Goal: Task Accomplishment & Management: Use online tool/utility

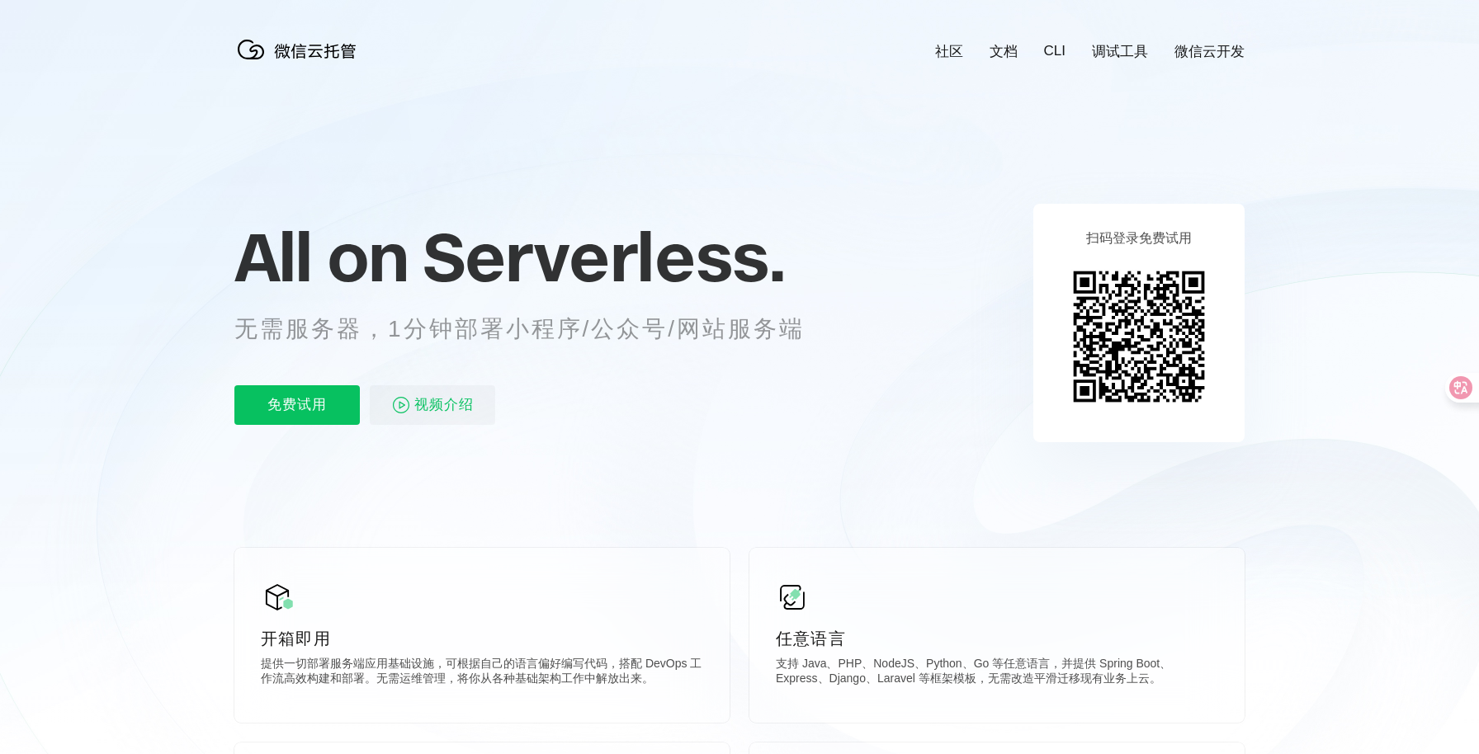
scroll to position [0, 2935]
click at [303, 412] on p "免费试用" at bounding box center [296, 405] width 125 height 40
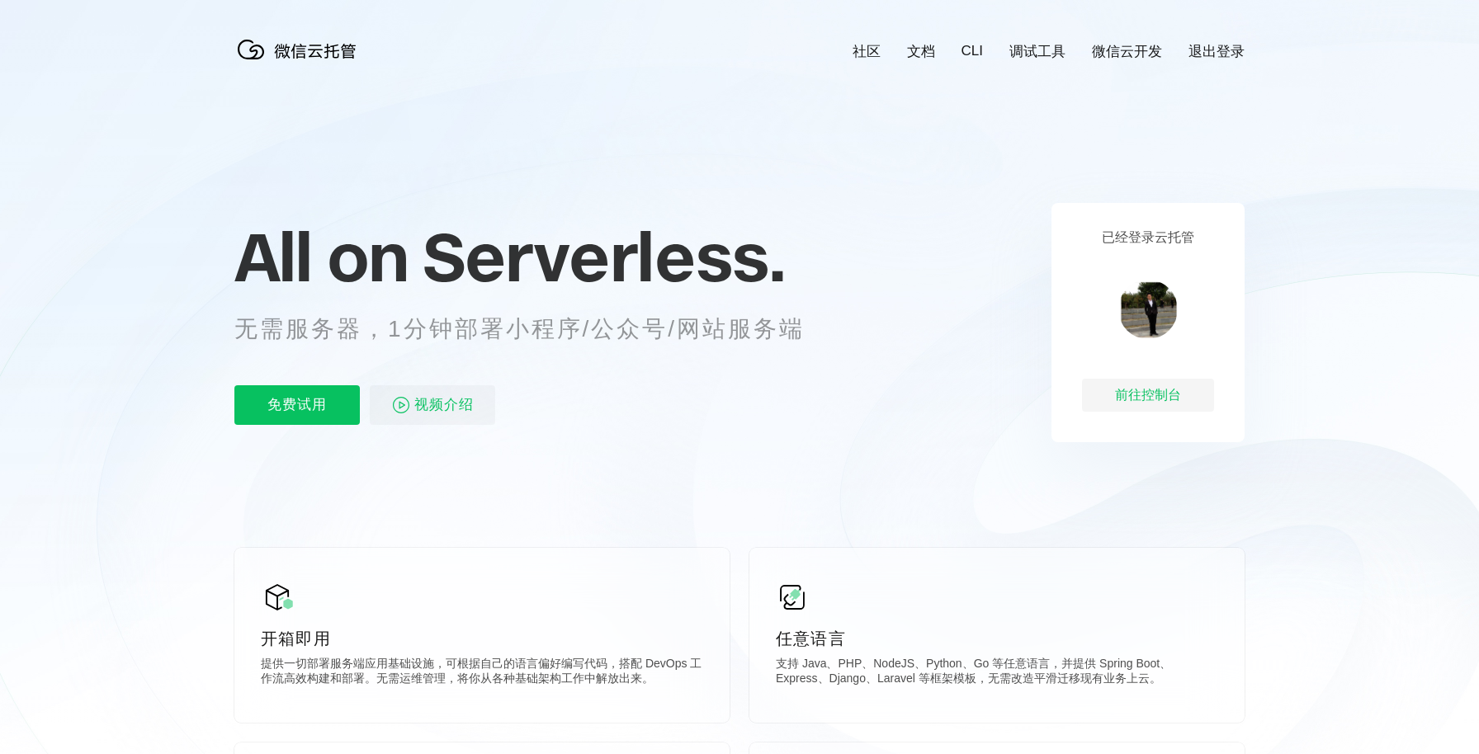
scroll to position [0, 2935]
click at [324, 409] on p "免费试用" at bounding box center [296, 405] width 125 height 40
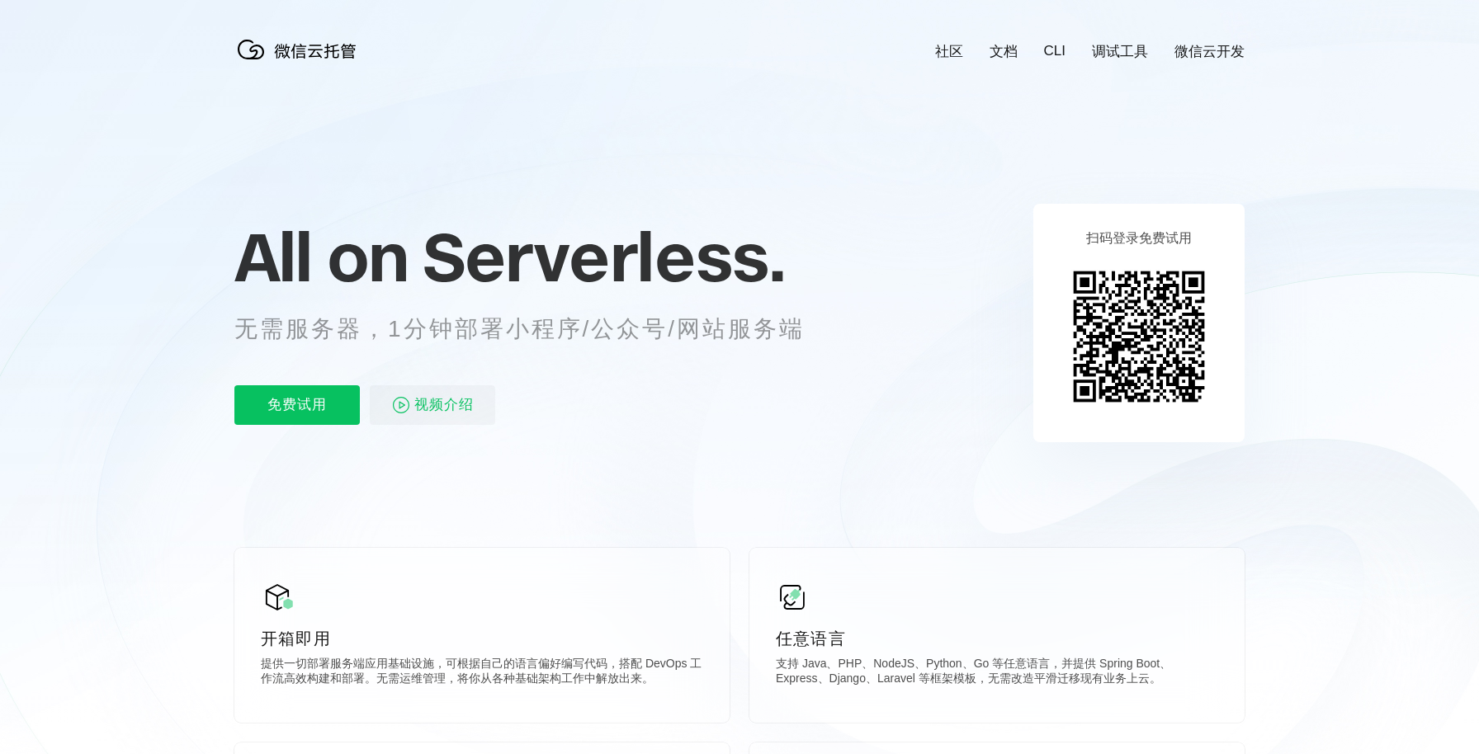
scroll to position [0, 2935]
click at [327, 50] on img at bounding box center [300, 49] width 132 height 33
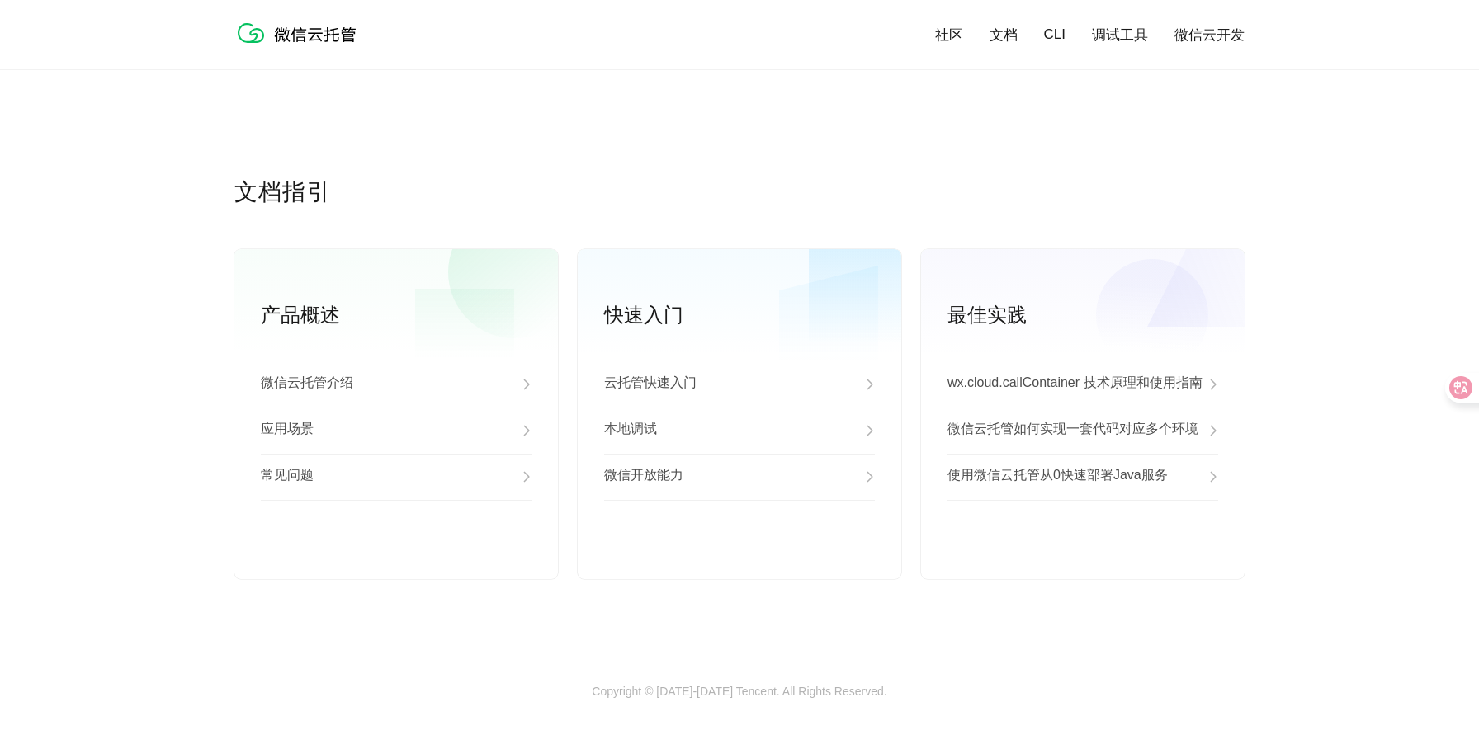
scroll to position [4087, 0]
click at [402, 386] on div "微信云托管介绍" at bounding box center [396, 385] width 271 height 46
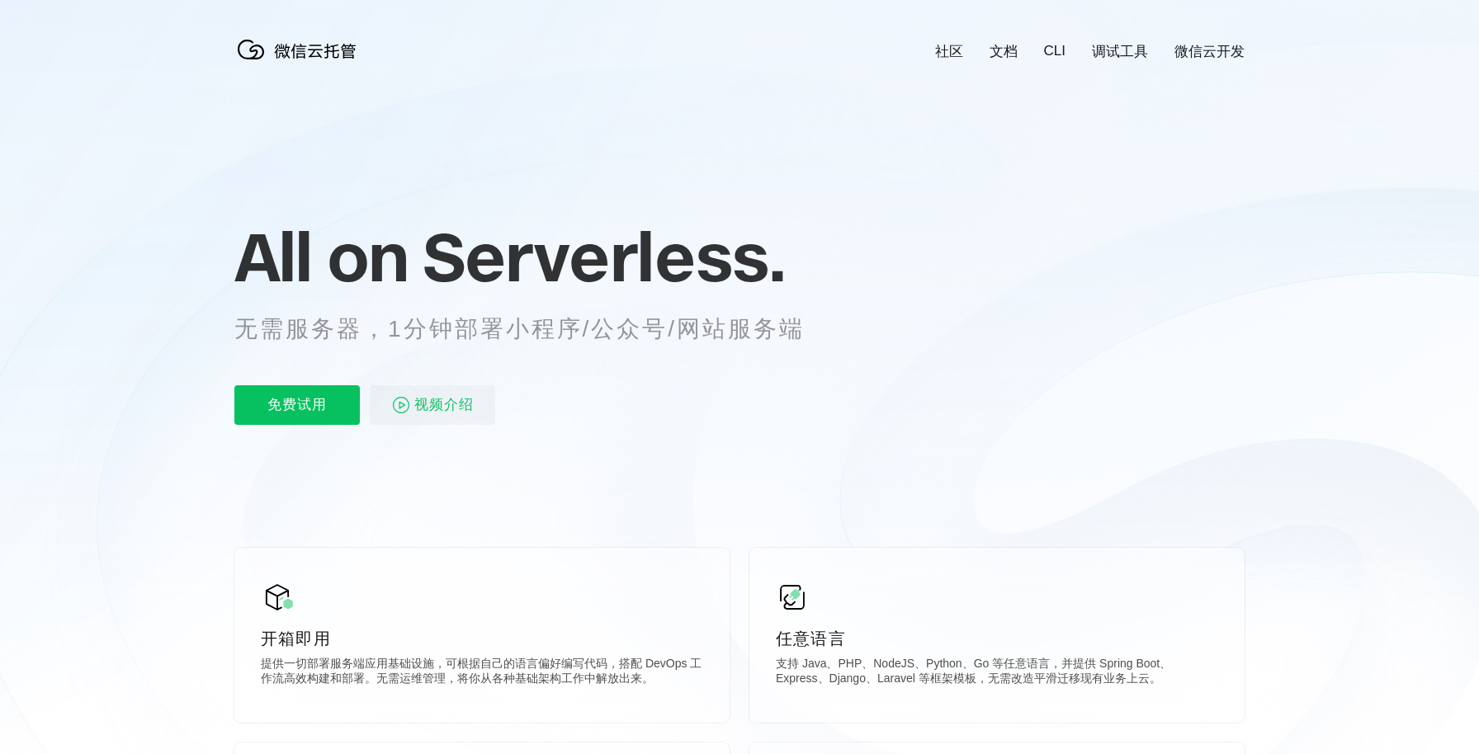
scroll to position [0, 2935]
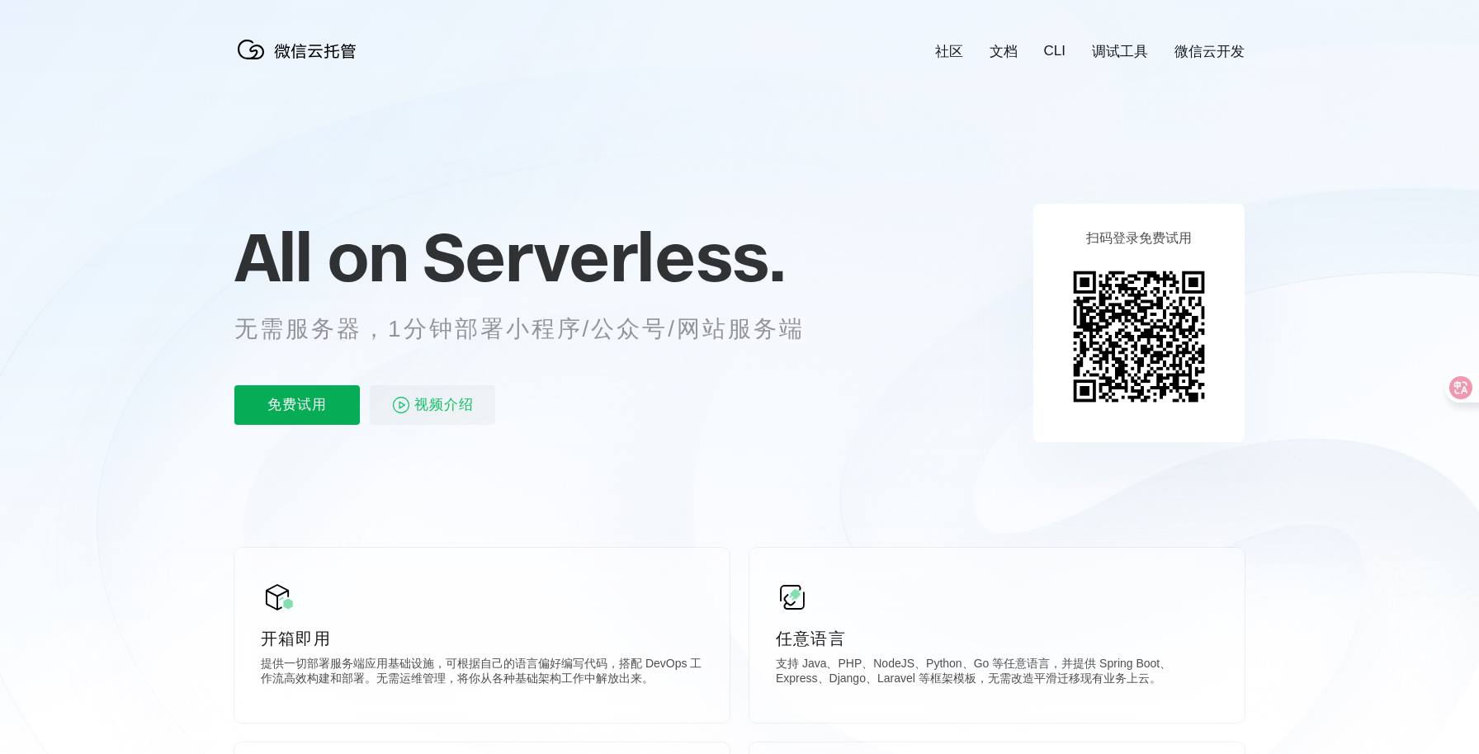
click at [334, 402] on p "免费试用" at bounding box center [296, 405] width 125 height 40
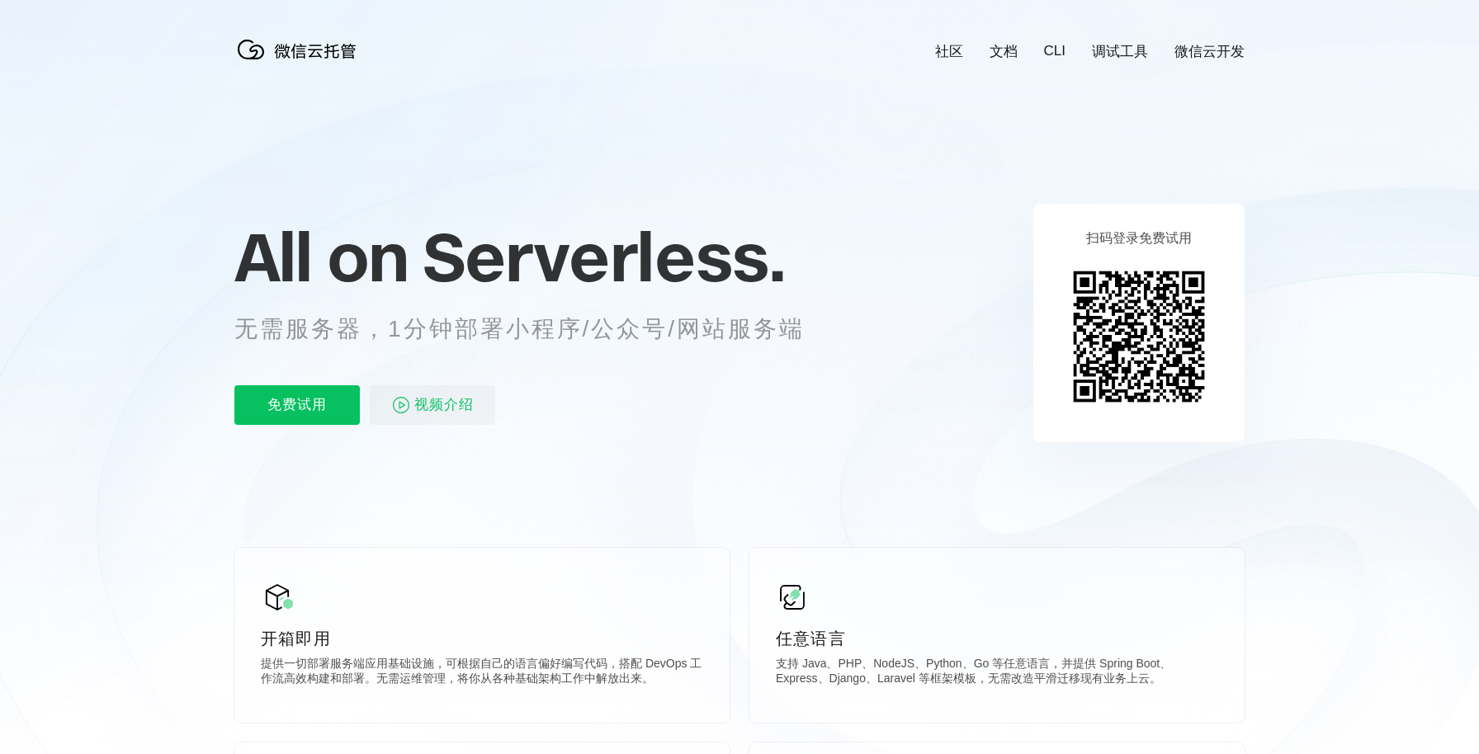
scroll to position [0, 2935]
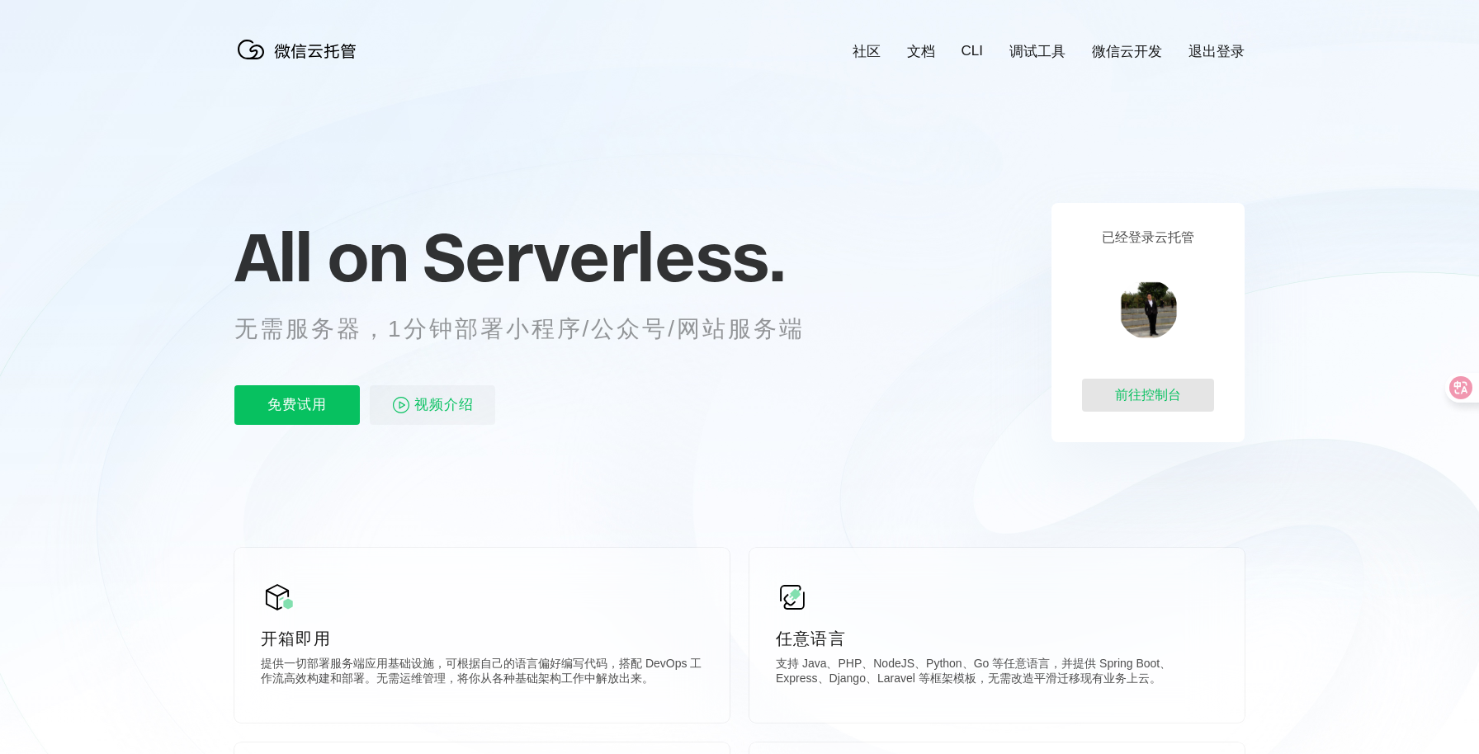
scroll to position [0, 2935]
click at [1177, 402] on div "前往控制台" at bounding box center [1148, 395] width 132 height 33
